Goal: Find specific page/section: Find specific page/section

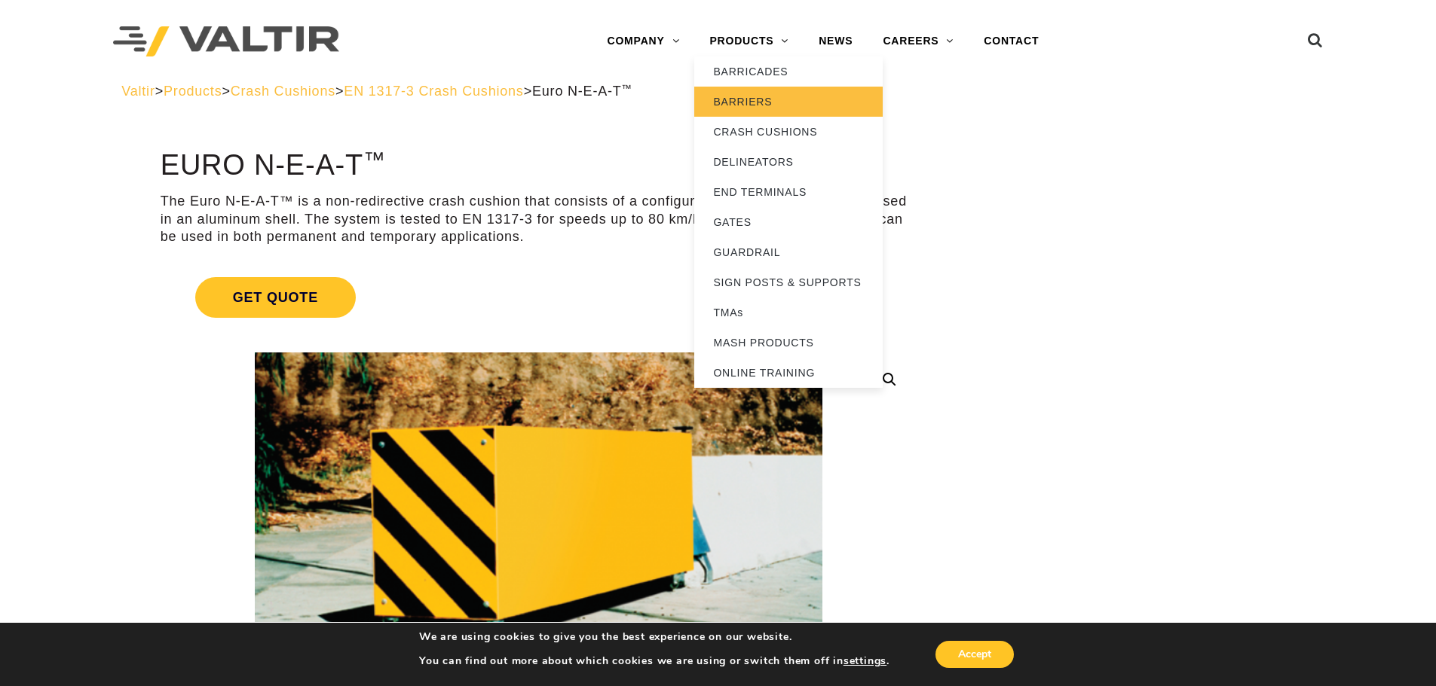
click at [771, 98] on link "BARRIERS" at bounding box center [788, 102] width 188 height 30
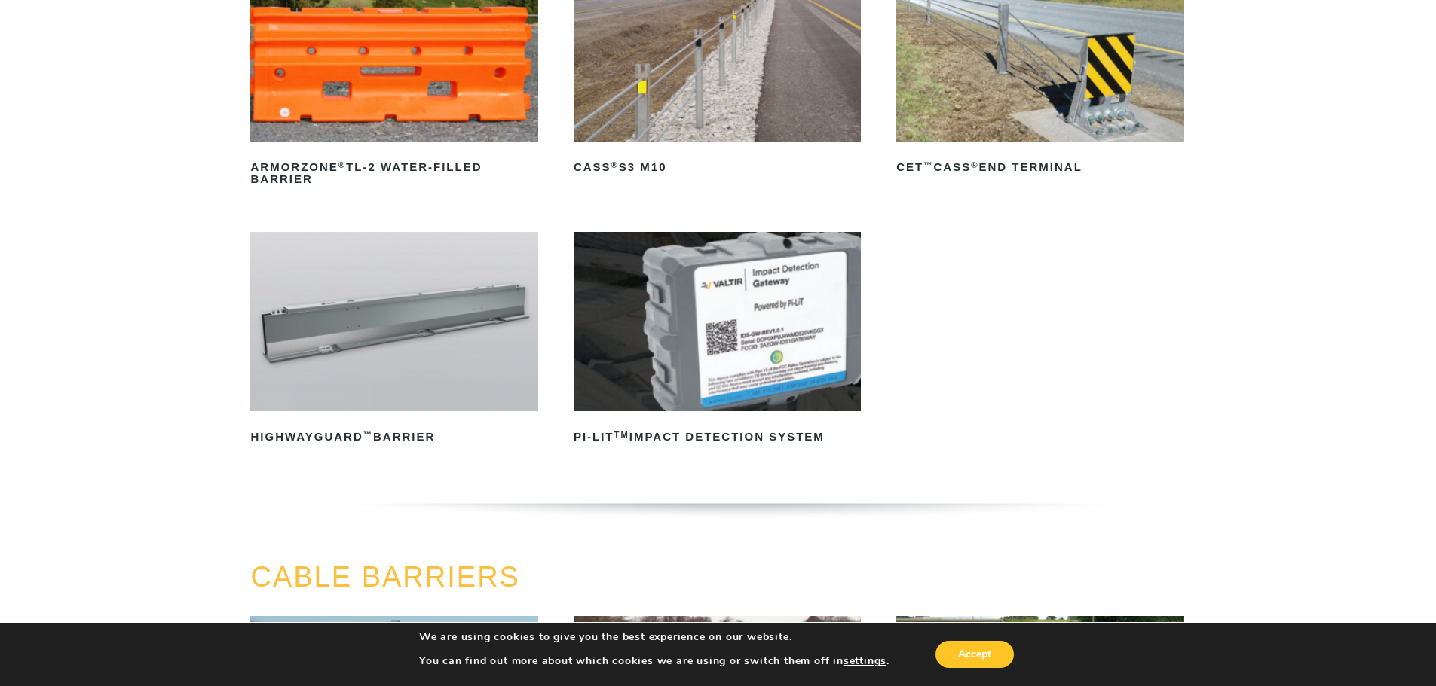
scroll to position [301, 0]
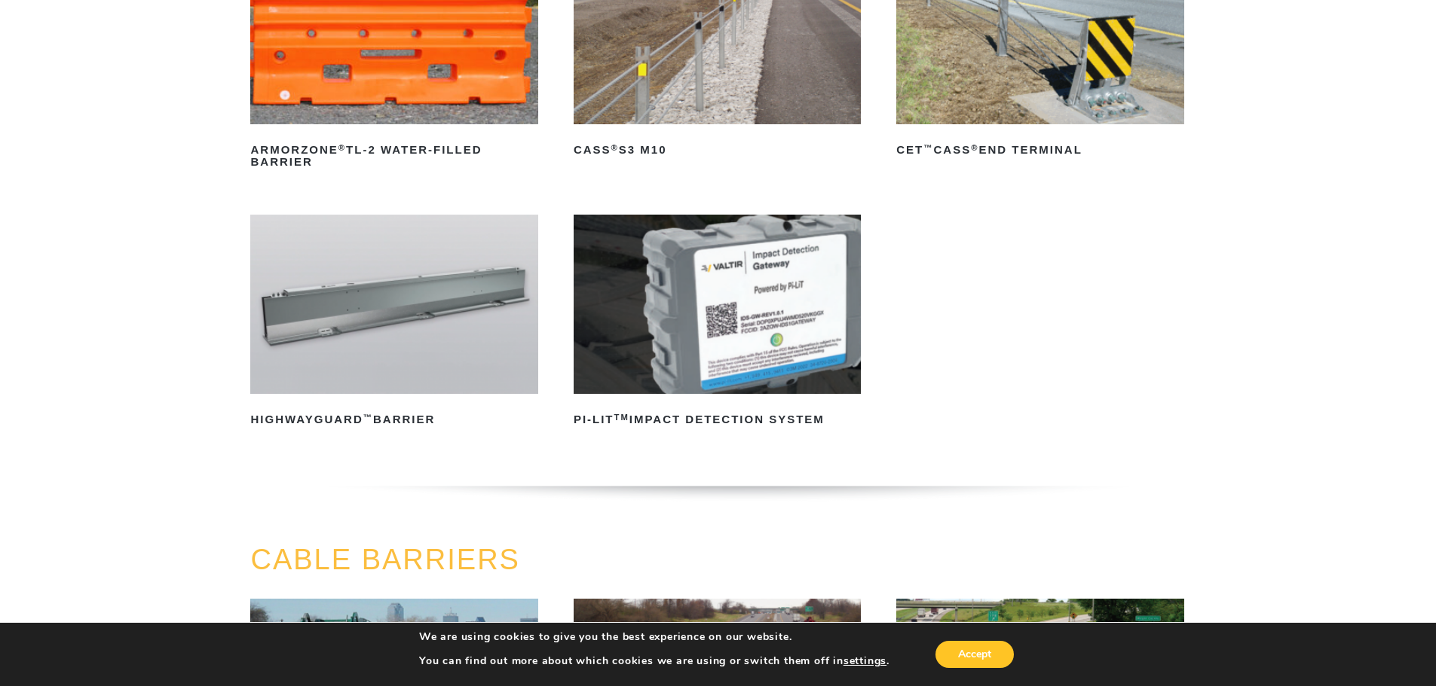
click at [427, 344] on img at bounding box center [393, 304] width 287 height 179
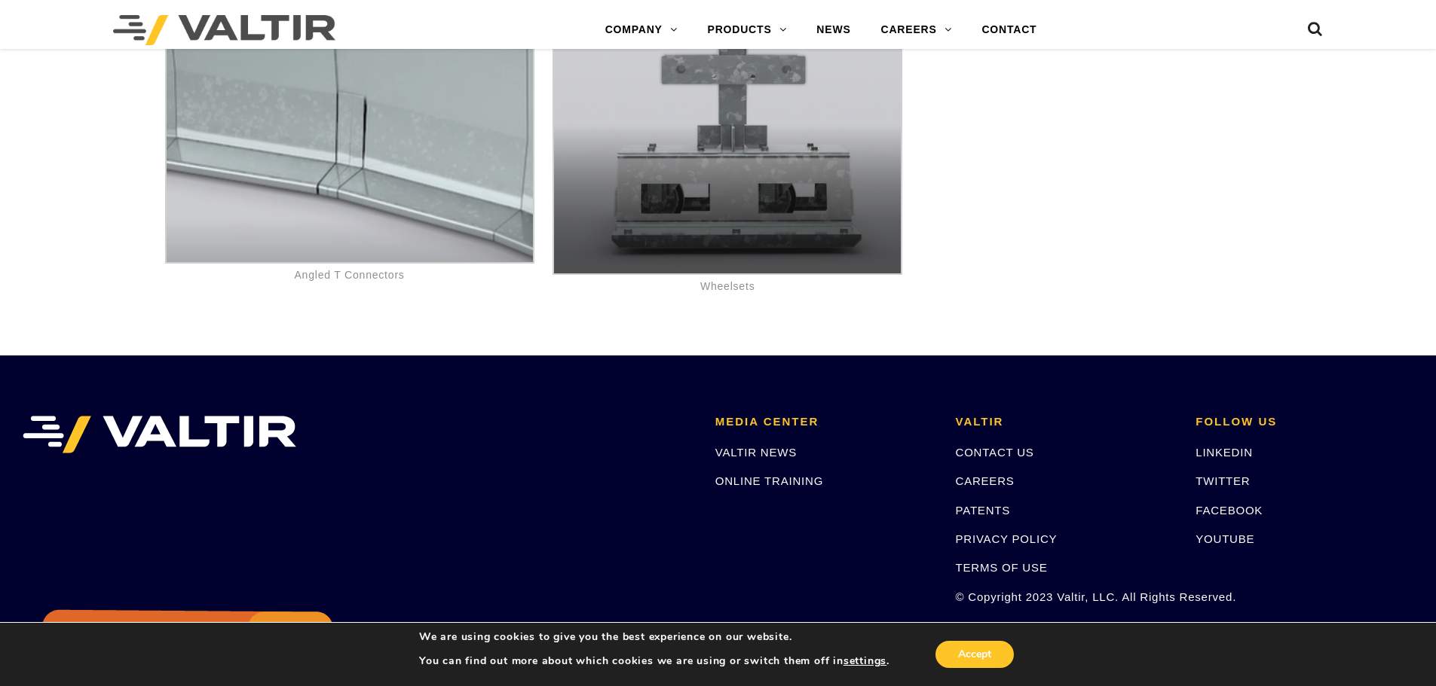
scroll to position [9278, 0]
